Goal: Task Accomplishment & Management: Manage account settings

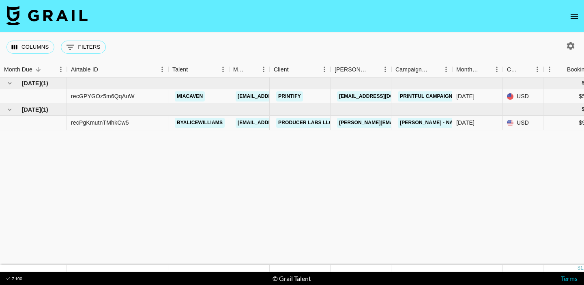
click at [574, 15] on icon "open drawer" at bounding box center [574, 16] width 10 height 10
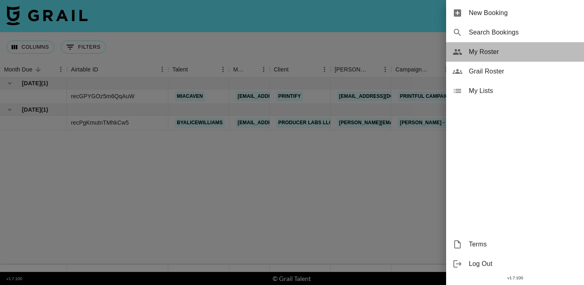
click at [511, 54] on span "My Roster" at bounding box center [523, 52] width 109 height 10
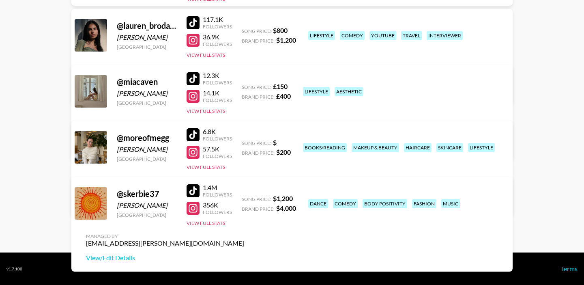
scroll to position [277, 0]
click at [189, 148] on div at bounding box center [192, 152] width 13 height 13
click at [195, 195] on div at bounding box center [192, 190] width 13 height 13
click at [194, 210] on div at bounding box center [192, 207] width 13 height 13
click at [244, 253] on link "View/Edit Details" at bounding box center [165, 257] width 158 height 8
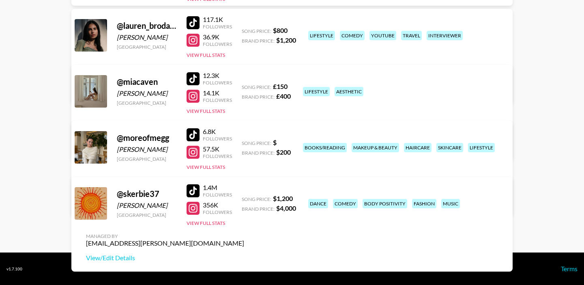
click at [190, 150] on div at bounding box center [192, 152] width 13 height 13
click at [191, 137] on div at bounding box center [192, 134] width 13 height 13
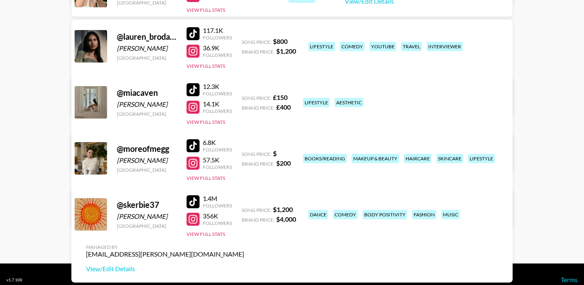
scroll to position [259, 0]
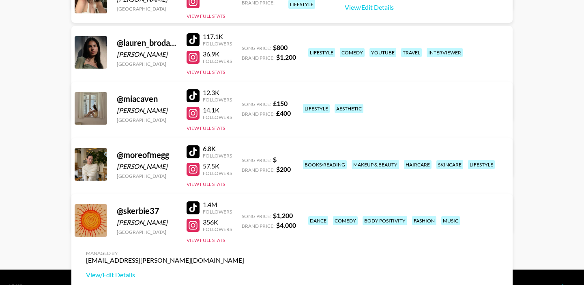
click at [244, 159] on link "View/Edit Details" at bounding box center [165, 163] width 158 height 8
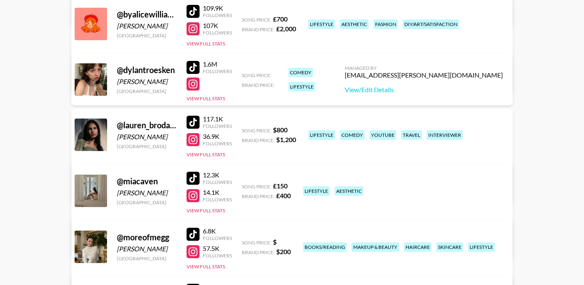
scroll to position [171, 0]
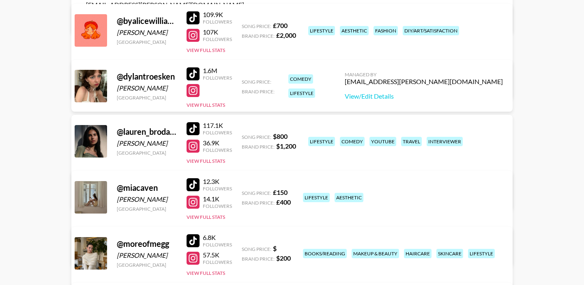
click at [195, 142] on div at bounding box center [192, 145] width 13 height 13
click at [195, 128] on div at bounding box center [192, 128] width 13 height 13
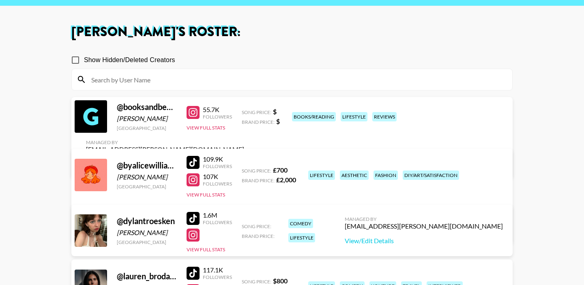
scroll to position [21, 0]
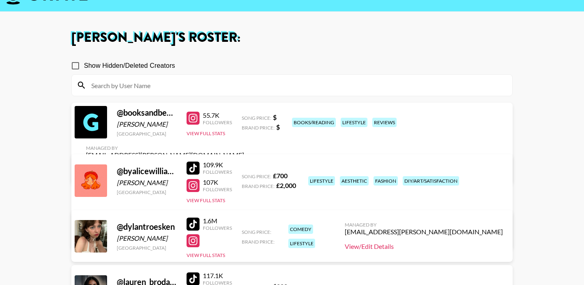
click at [444, 247] on link "View/Edit Details" at bounding box center [424, 246] width 158 height 8
click at [192, 243] on div at bounding box center [192, 240] width 13 height 13
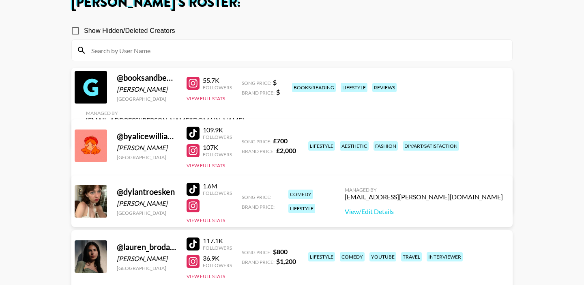
click at [193, 150] on div at bounding box center [192, 150] width 13 height 13
click at [195, 127] on div at bounding box center [192, 132] width 13 height 13
click at [244, 196] on link "View/Edit Details" at bounding box center [165, 200] width 158 height 8
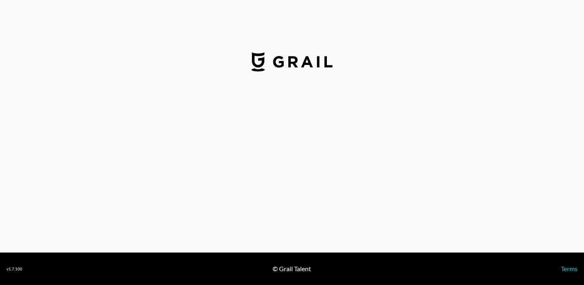
select select "USD"
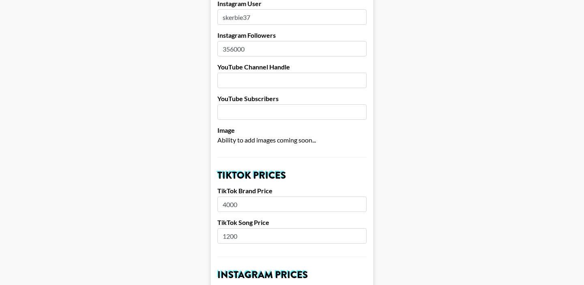
scroll to position [95, 0]
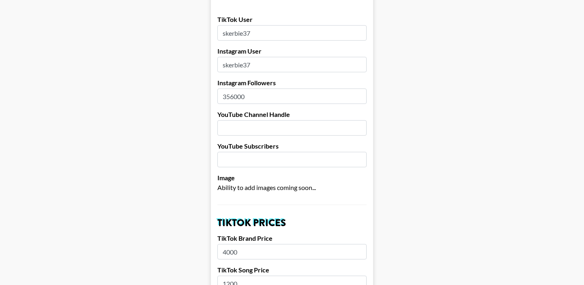
click at [233, 88] on input "356000" at bounding box center [291, 95] width 149 height 15
type input "397000"
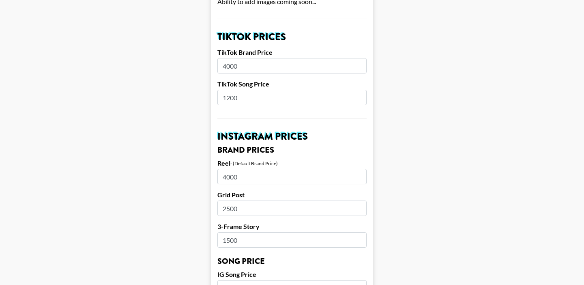
scroll to position [279, 0]
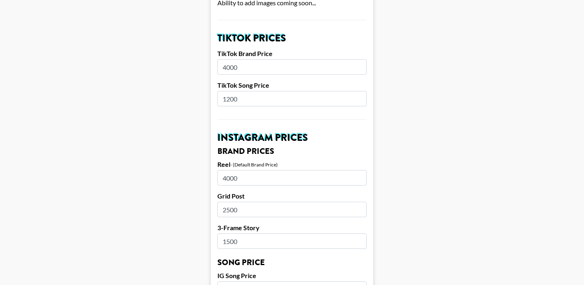
click at [245, 59] on input "4000" at bounding box center [291, 66] width 149 height 15
type input "5000"
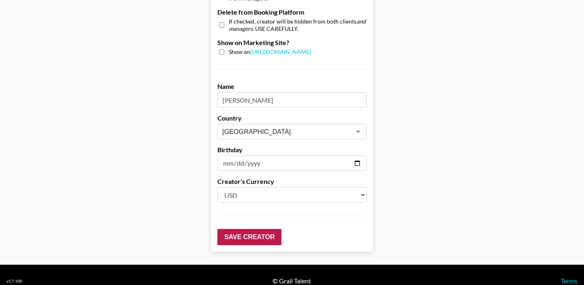
scroll to position [814, 0]
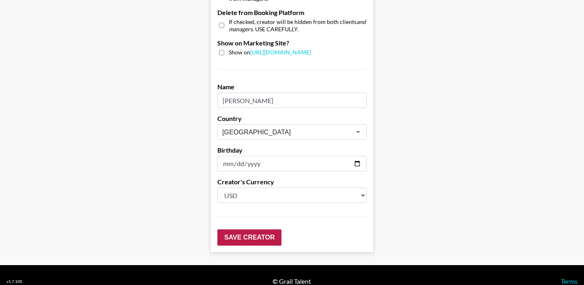
click at [249, 229] on input "Save Creator" at bounding box center [249, 237] width 64 height 16
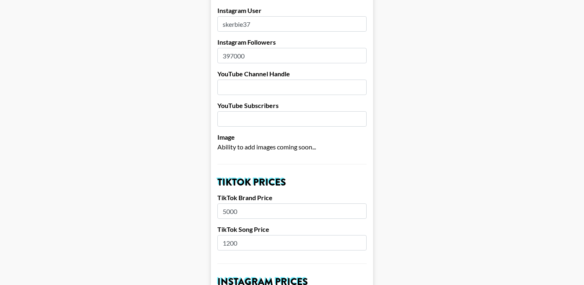
scroll to position [109, 0]
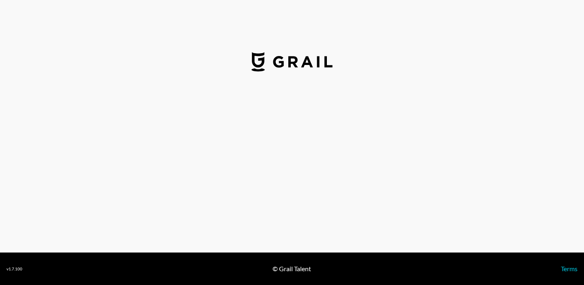
select select "GBP"
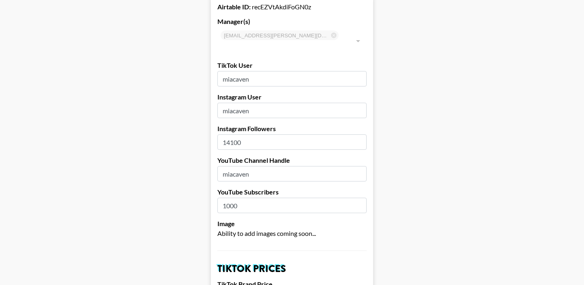
scroll to position [50, 0]
click at [292, 133] on input "14100" at bounding box center [291, 140] width 149 height 15
type input "14900"
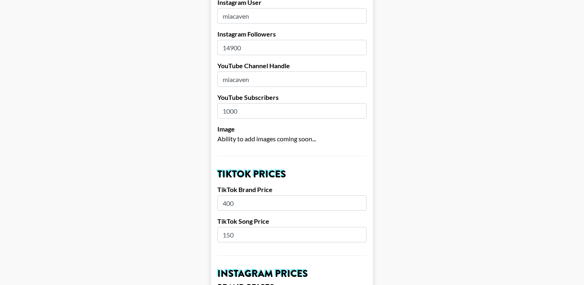
click at [278, 195] on input "400" at bounding box center [291, 202] width 149 height 15
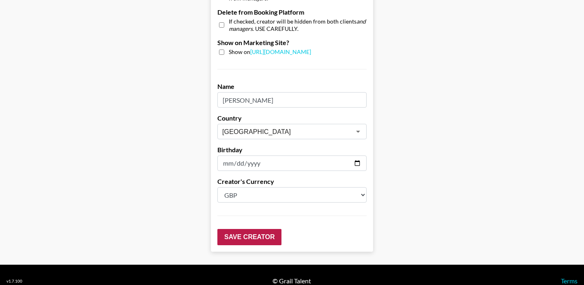
scroll to position [814, 0]
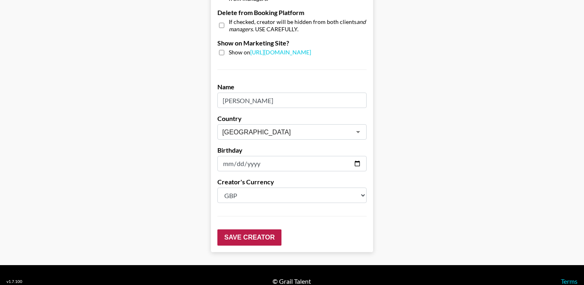
click at [259, 229] on input "Save Creator" at bounding box center [249, 237] width 64 height 16
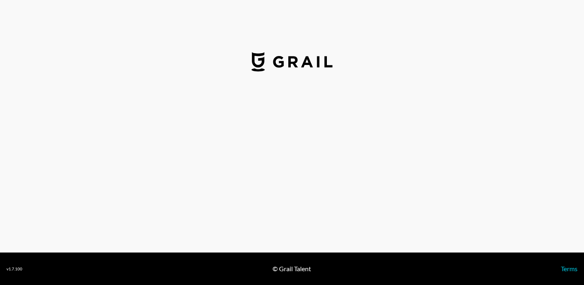
select select "USD"
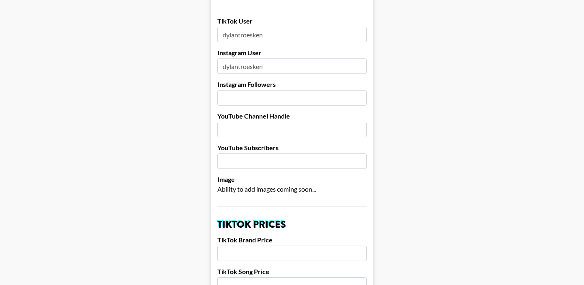
scroll to position [72, 0]
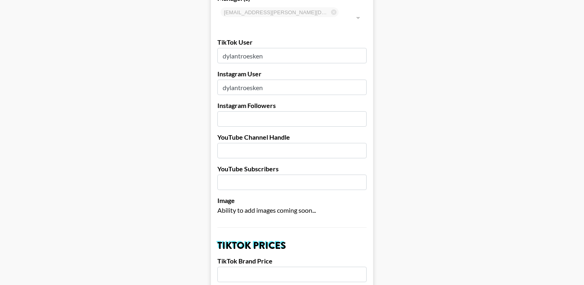
click at [285, 111] on input "number" at bounding box center [291, 118] width 149 height 15
type input "554000"
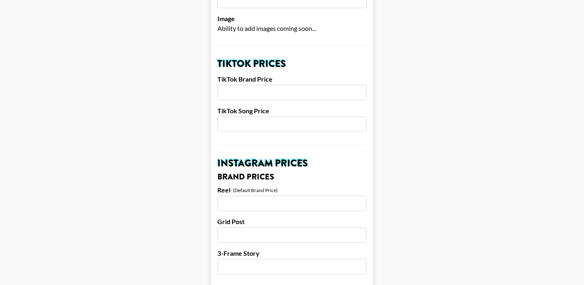
scroll to position [222, 0]
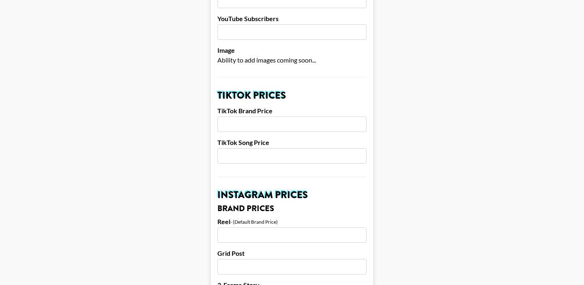
click at [288, 118] on input "number" at bounding box center [291, 123] width 149 height 15
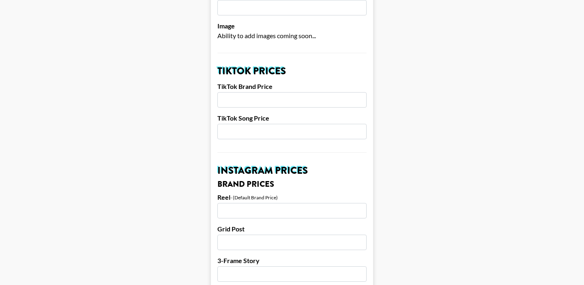
scroll to position [247, 0]
click at [288, 92] on input "number" at bounding box center [291, 99] width 149 height 15
type input "10000"
click at [294, 124] on input "number" at bounding box center [291, 131] width 149 height 15
type input "5000"
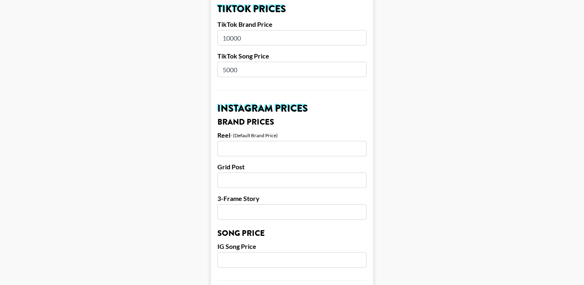
scroll to position [317, 0]
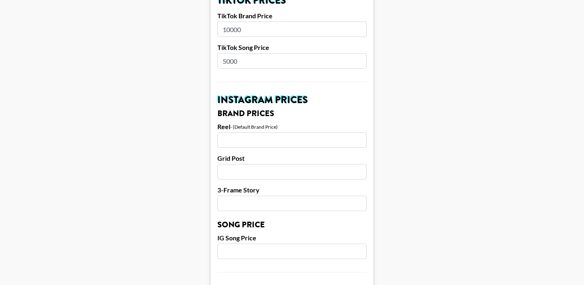
click at [257, 139] on form "Airtable ID: recOVmet7VujxhWNI Manager(s) mia.caven@grail-talent.com ​ TikTok U…" at bounding box center [292, 238] width 162 height 1020
click at [257, 132] on input "number" at bounding box center [291, 139] width 149 height 15
type input "5000"
click at [256, 164] on input "number" at bounding box center [291, 171] width 149 height 15
type input "0"
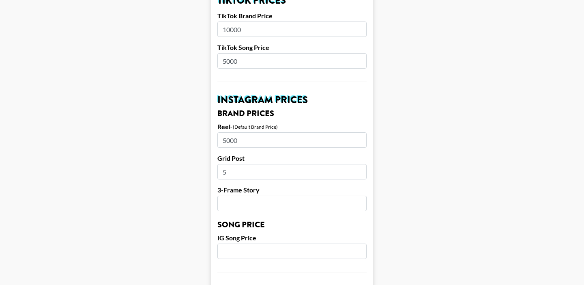
type input "50"
type input "5000"
click at [259, 195] on input "number" at bounding box center [291, 202] width 149 height 15
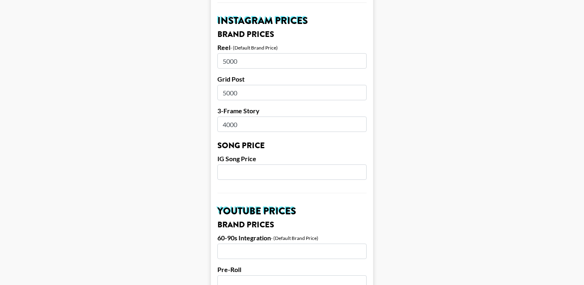
scroll to position [403, 0]
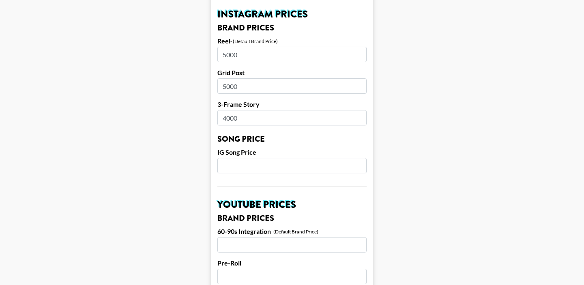
type input "4000"
click at [261, 158] on input "number" at bounding box center [291, 165] width 149 height 15
type input "5000"
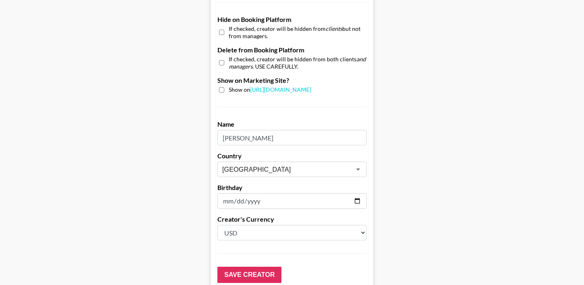
scroll to position [807, 0]
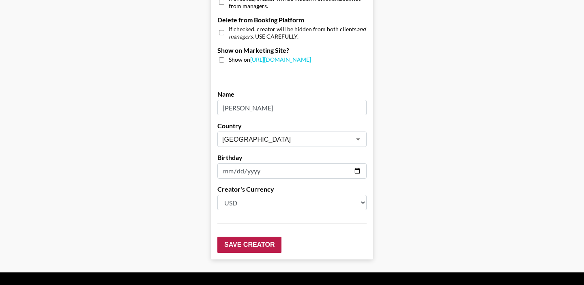
click at [257, 236] on input "Save Creator" at bounding box center [249, 244] width 64 height 16
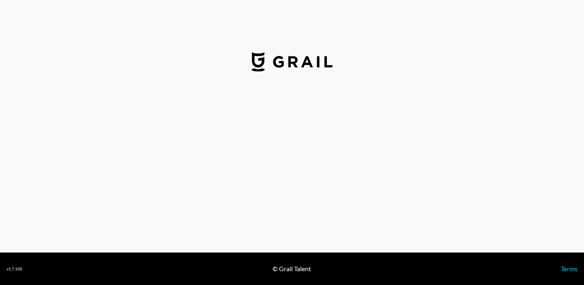
select select "GBP"
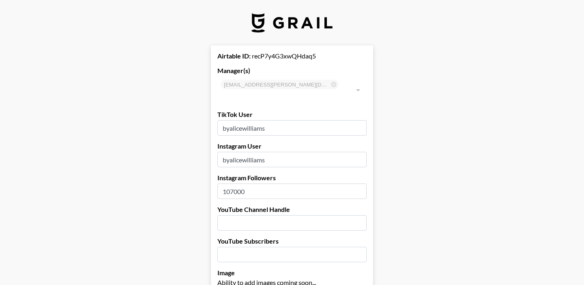
scroll to position [24, 0]
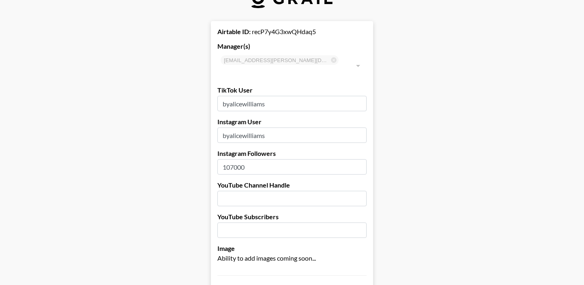
click at [233, 159] on input "107000" at bounding box center [291, 166] width 149 height 15
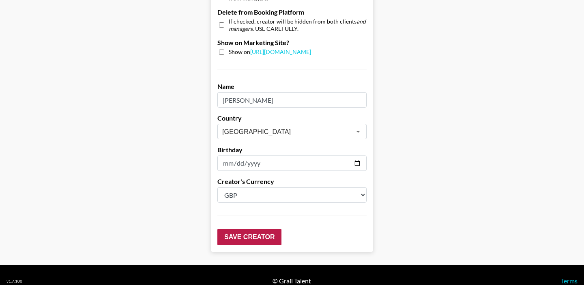
scroll to position [814, 0]
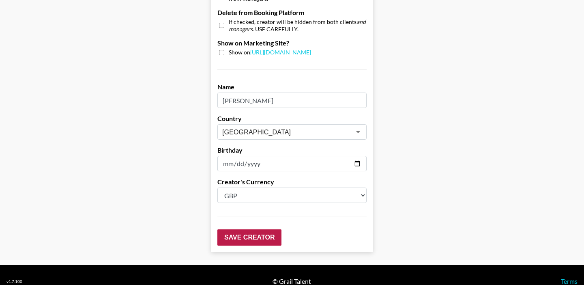
type input "112000"
click at [268, 229] on input "Save Creator" at bounding box center [249, 237] width 64 height 16
